Goal: Information Seeking & Learning: Learn about a topic

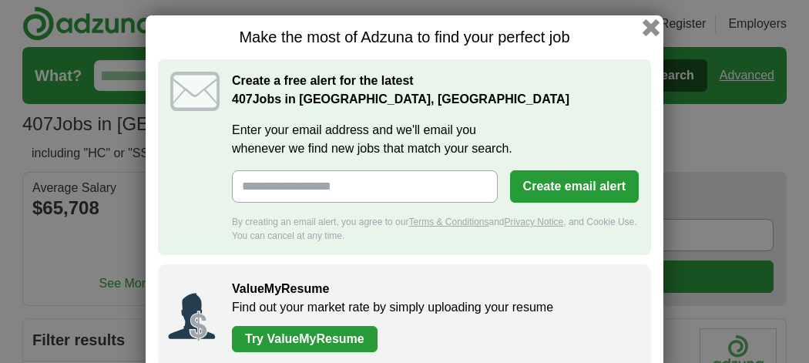
click at [649, 23] on button "button" at bounding box center [651, 27] width 17 height 17
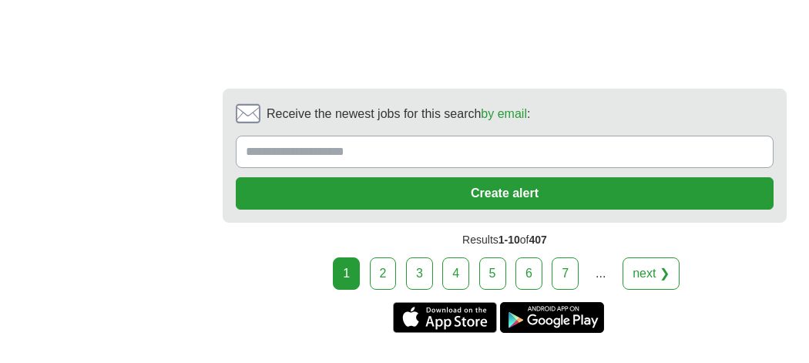
scroll to position [3503, 0]
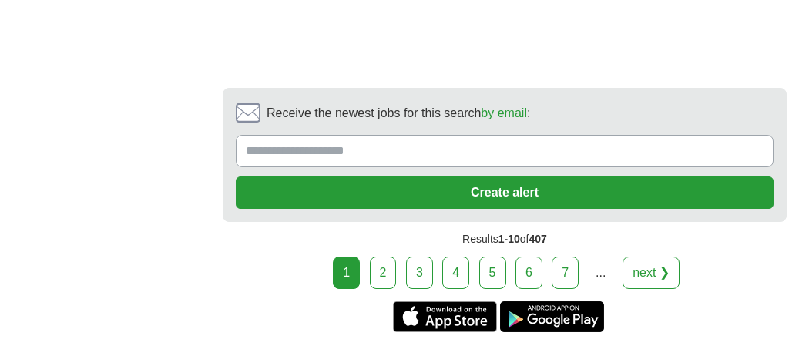
click at [664, 257] on link "next ❯" at bounding box center [651, 273] width 57 height 32
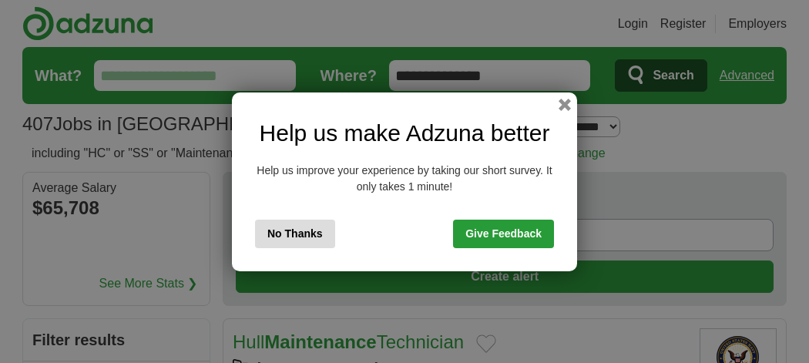
click at [310, 237] on button "No Thanks" at bounding box center [295, 234] width 80 height 29
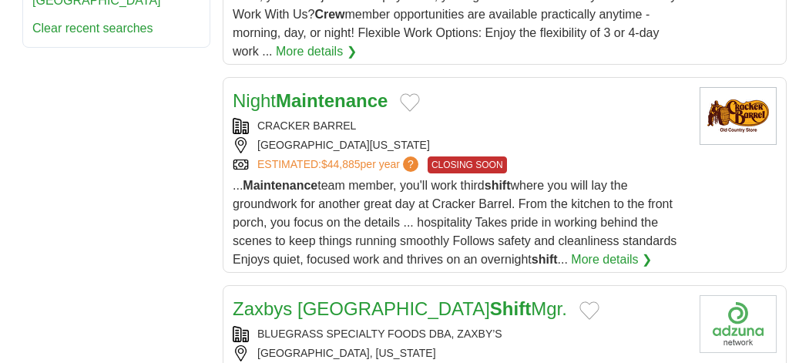
scroll to position [1212, 0]
click at [652, 251] on link "More details ❯" at bounding box center [611, 260] width 81 height 18
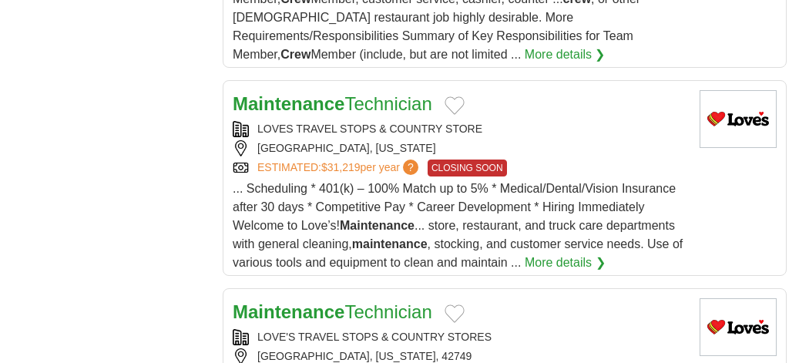
scroll to position [1933, 0]
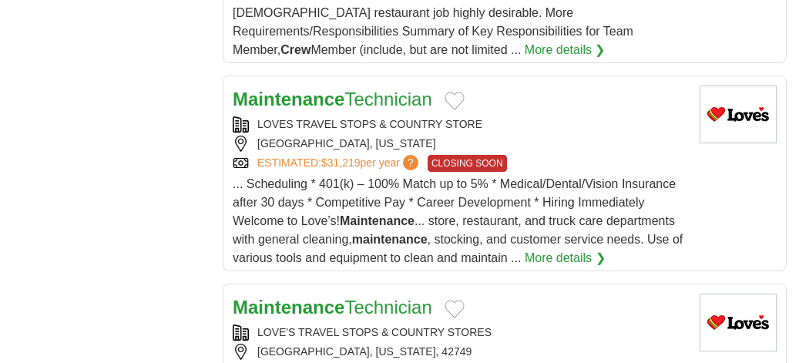
click at [597, 249] on link "More details ❯" at bounding box center [565, 258] width 81 height 18
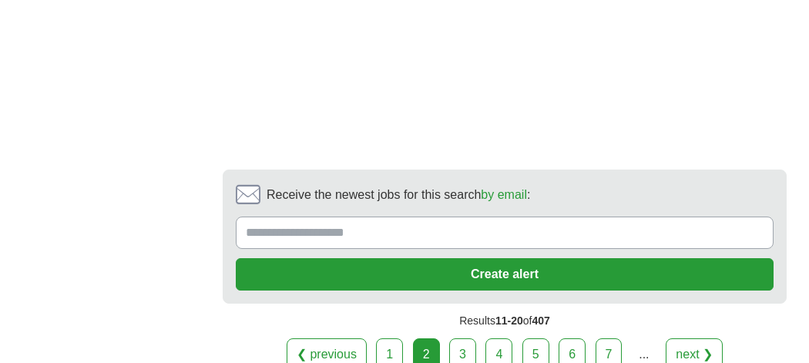
scroll to position [3370, 0]
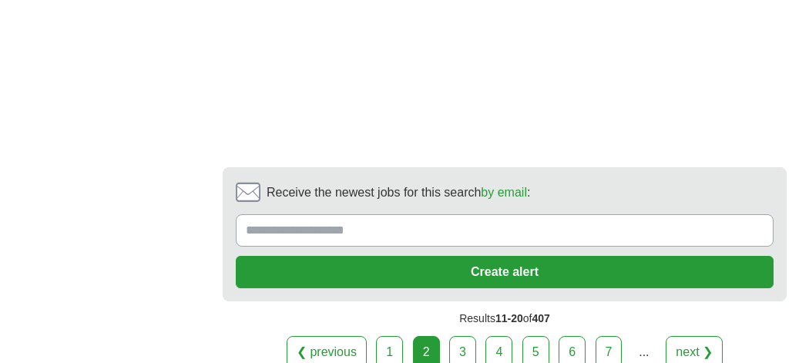
click at [695, 336] on link "next ❯" at bounding box center [694, 352] width 57 height 32
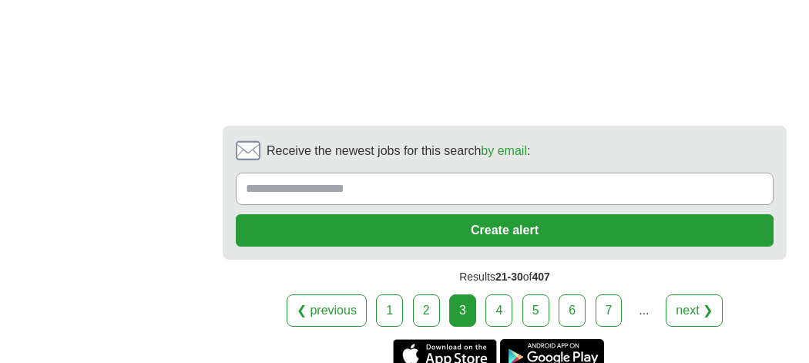
scroll to position [3128, 0]
